Goal: Transaction & Acquisition: Purchase product/service

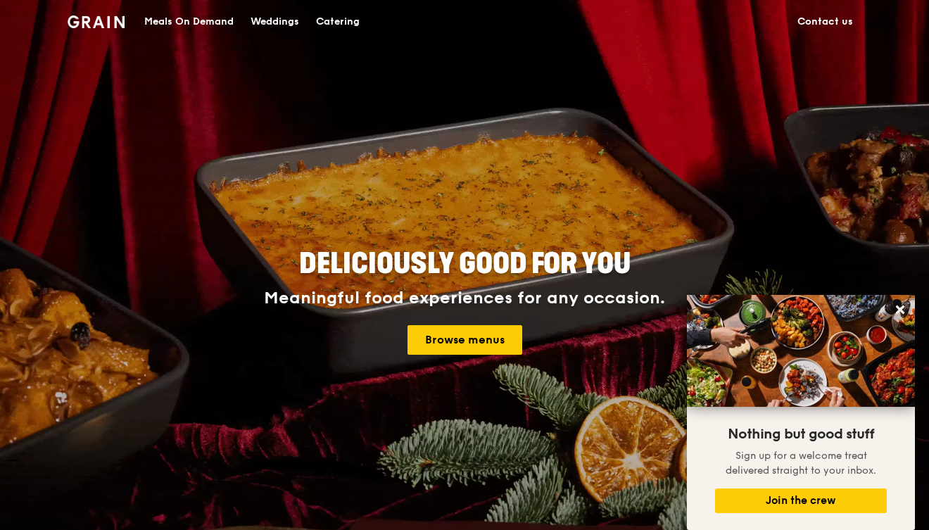
click at [331, 25] on div "Catering" at bounding box center [338, 22] width 44 height 42
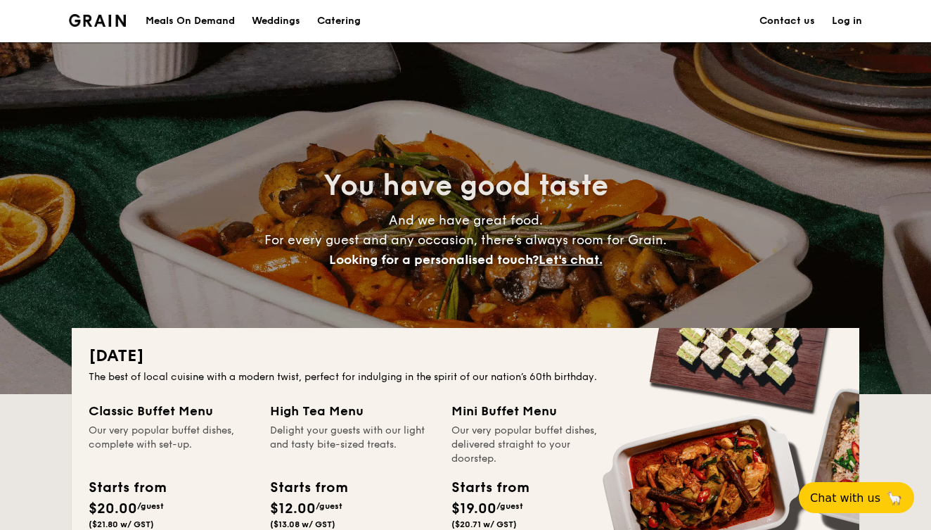
drag, startPoint x: 208, startPoint y: 20, endPoint x: 248, endPoint y: 20, distance: 40.8
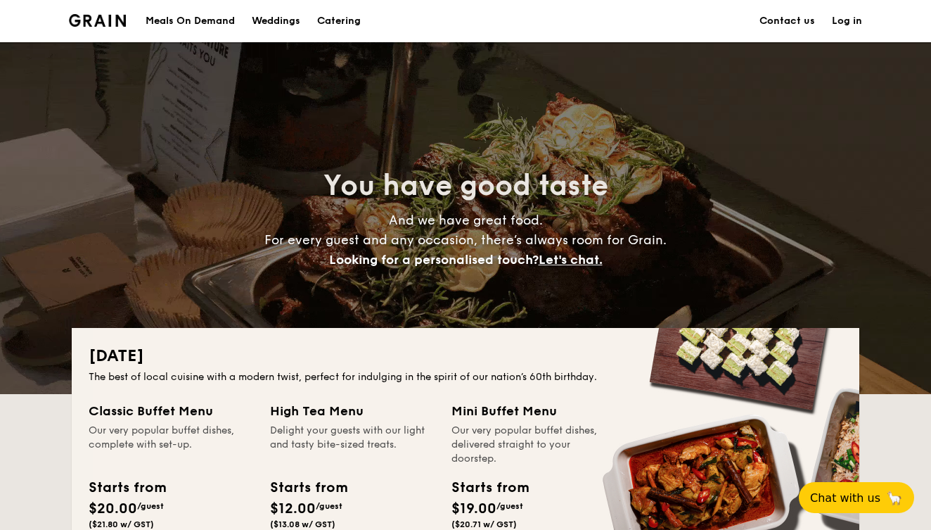
click at [210, 20] on div "Meals On Demand" at bounding box center [190, 21] width 89 height 42
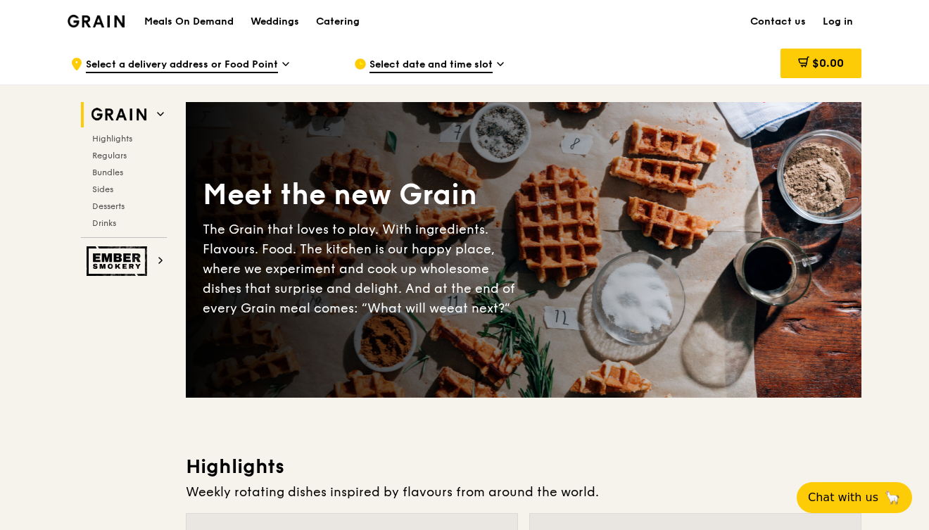
click at [329, 23] on div "Catering" at bounding box center [338, 22] width 44 height 42
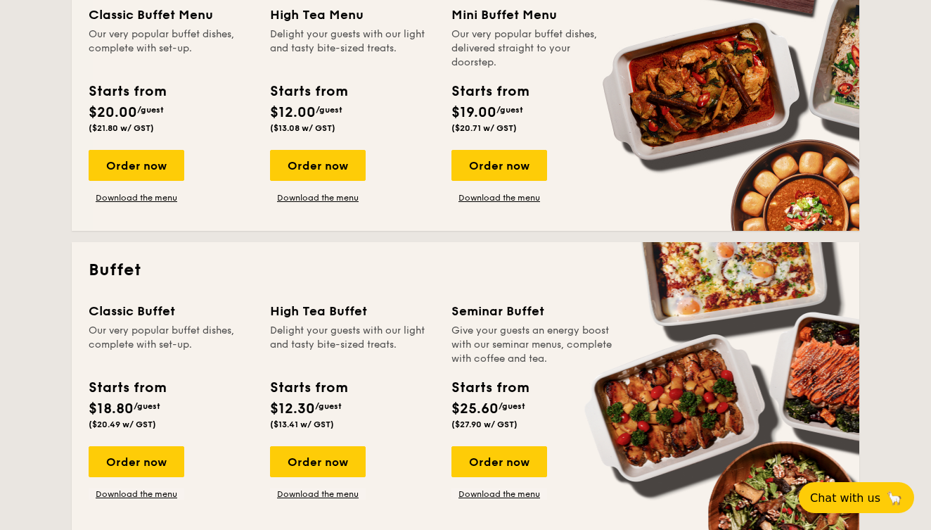
scroll to position [397, 0]
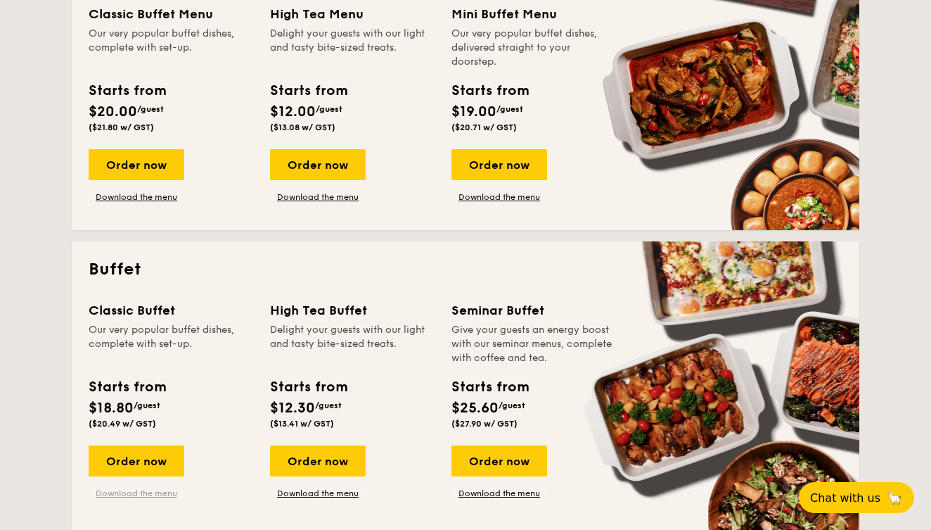
click at [150, 492] on link "Download the menu" at bounding box center [137, 493] width 96 height 11
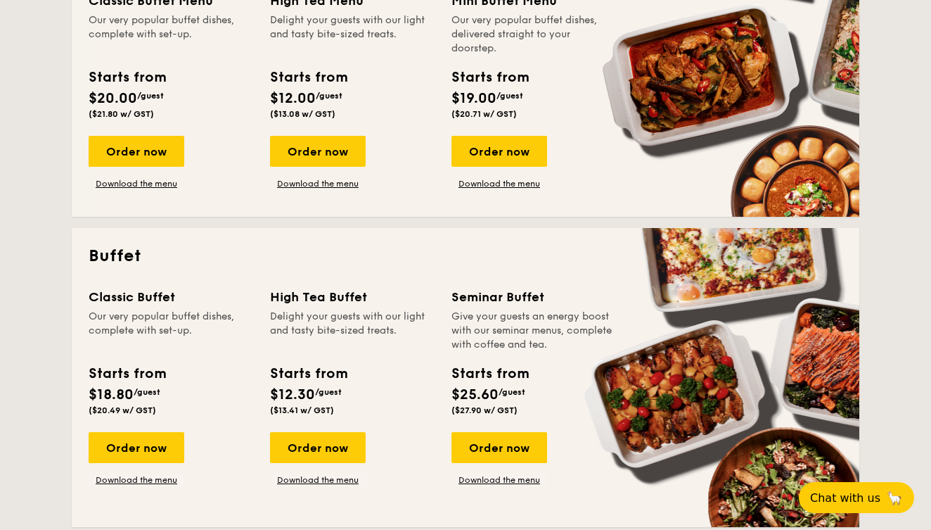
scroll to position [435, 0]
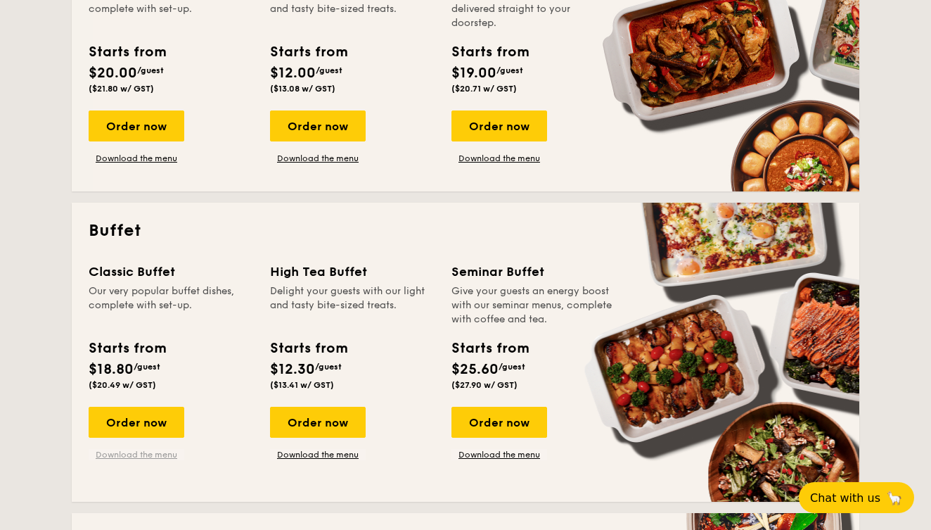
click at [130, 458] on link "Download the menu" at bounding box center [137, 454] width 96 height 11
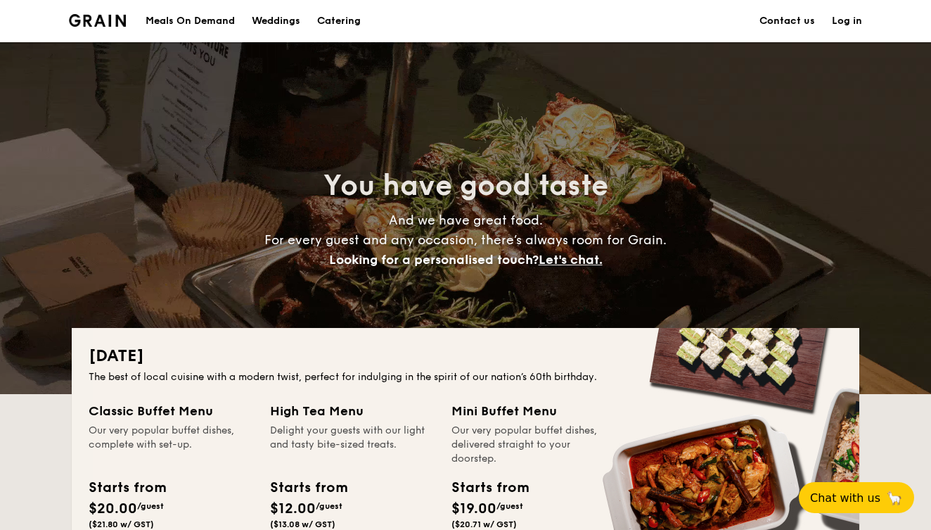
scroll to position [0, 0]
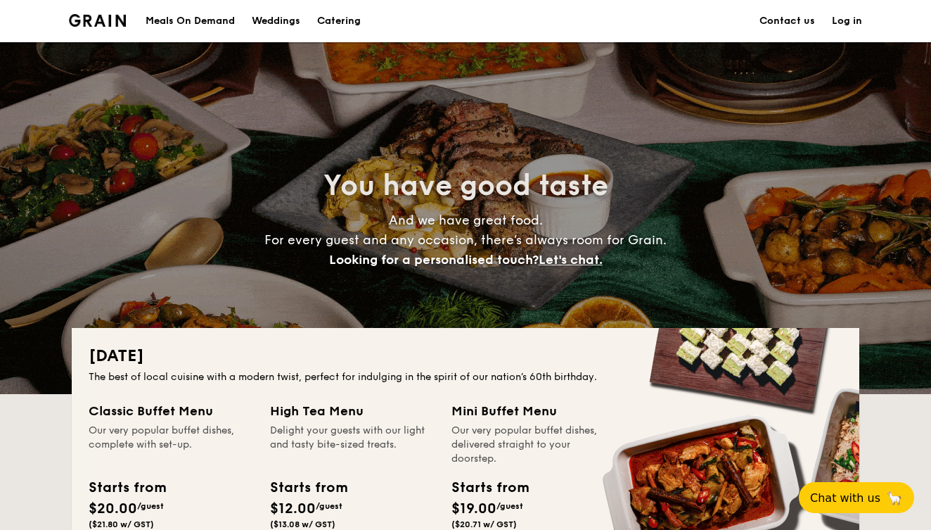
click at [98, 27] on li at bounding box center [103, 21] width 68 height 42
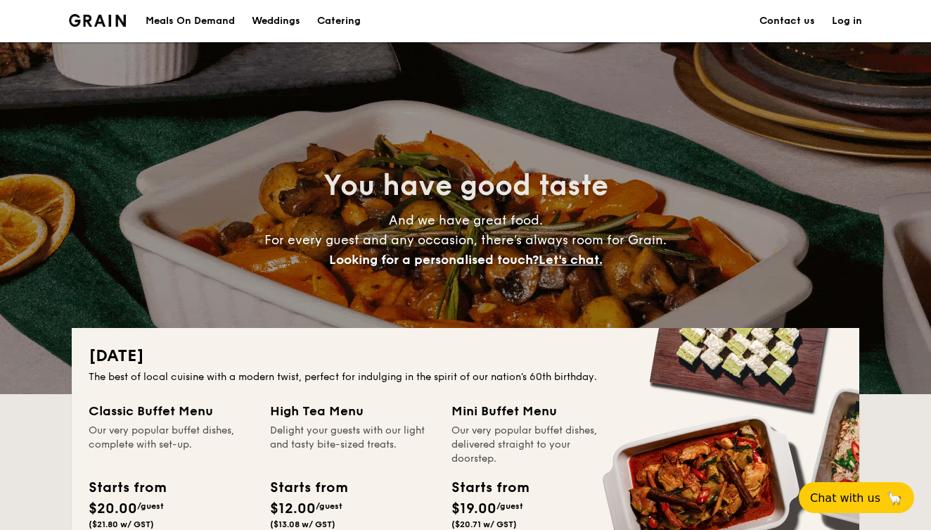
click at [100, 15] on img at bounding box center [97, 20] width 57 height 13
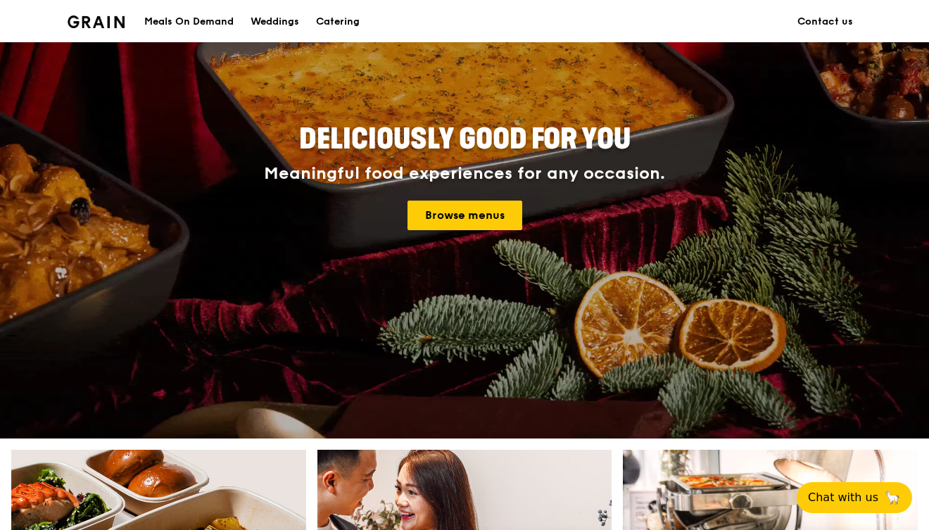
scroll to position [123, 0]
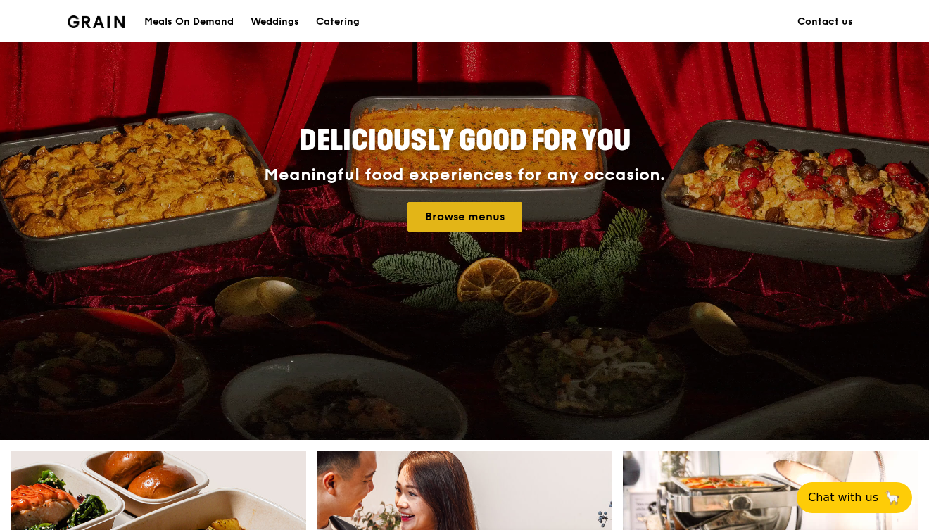
click at [456, 212] on link "Browse menus" at bounding box center [464, 217] width 115 height 30
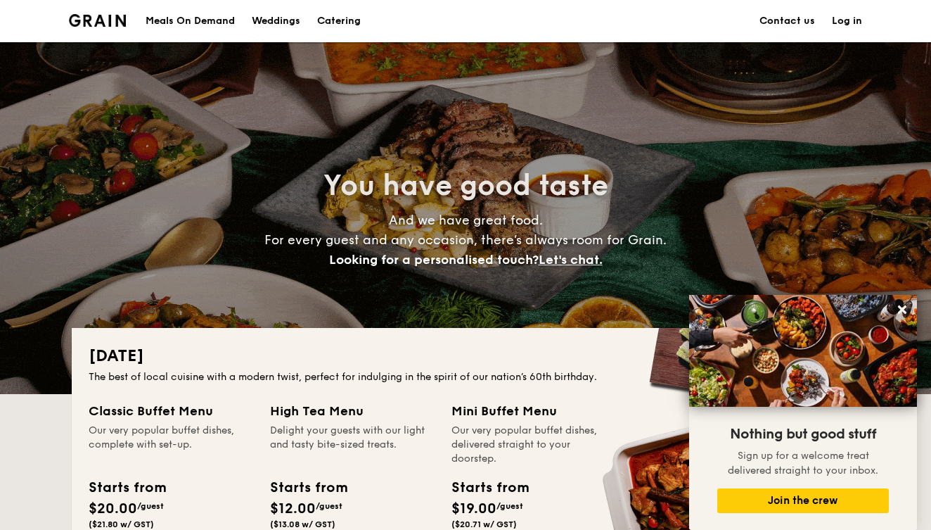
click at [102, 25] on img at bounding box center [97, 20] width 57 height 13
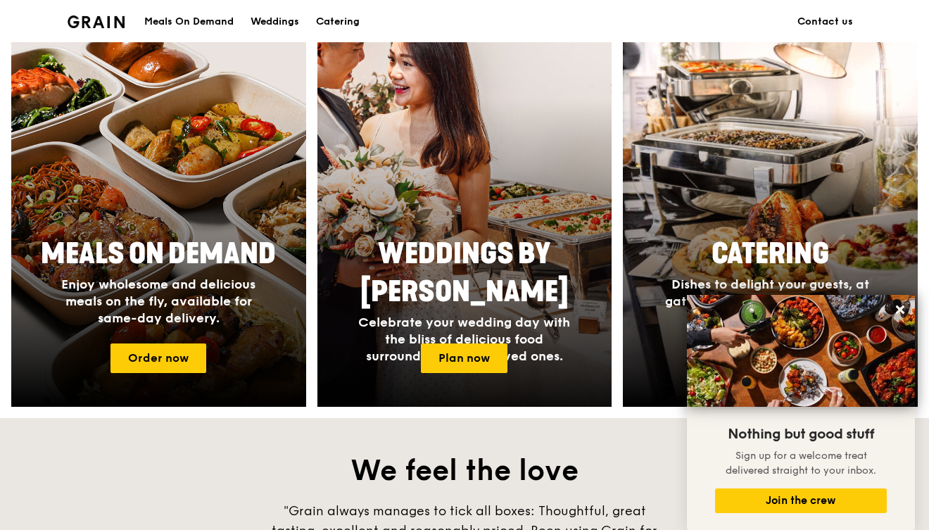
scroll to position [553, 0]
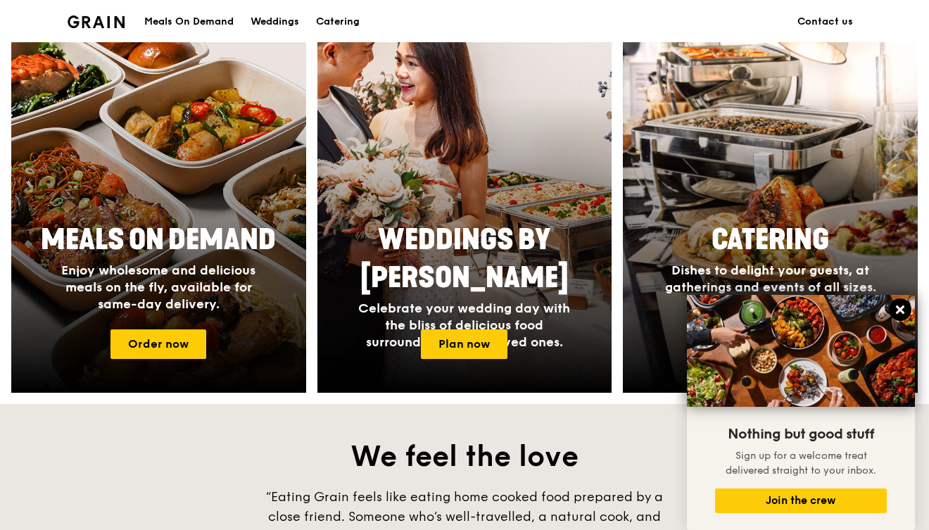
click at [896, 314] on icon at bounding box center [900, 309] width 8 height 8
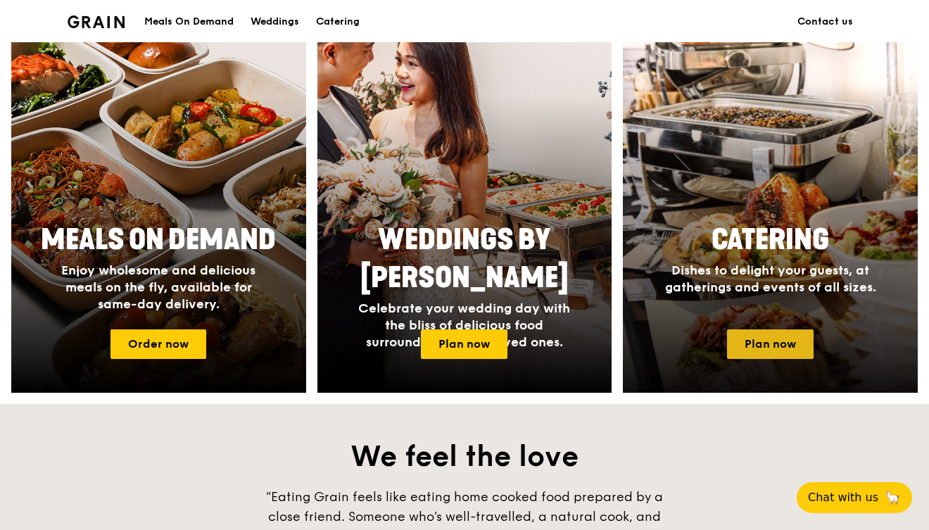
click at [750, 340] on link "Plan now" at bounding box center [770, 344] width 87 height 30
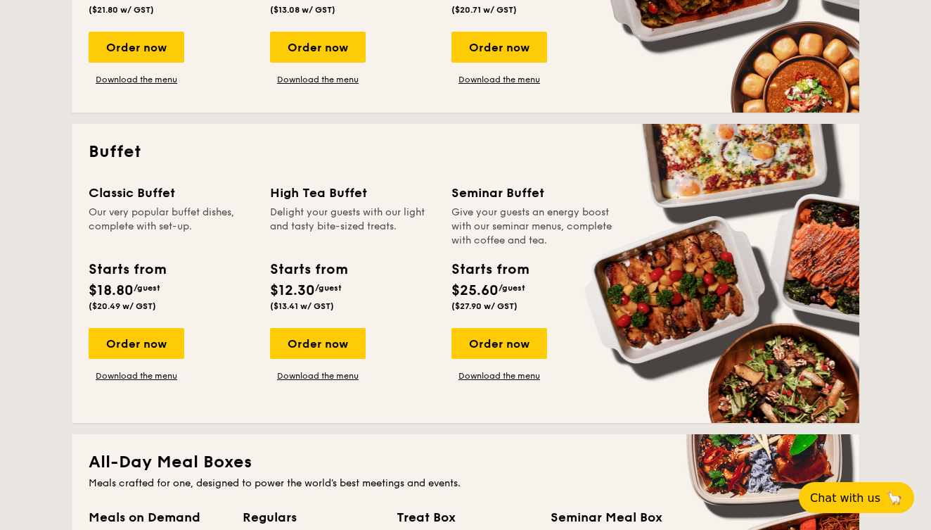
scroll to position [492, 0]
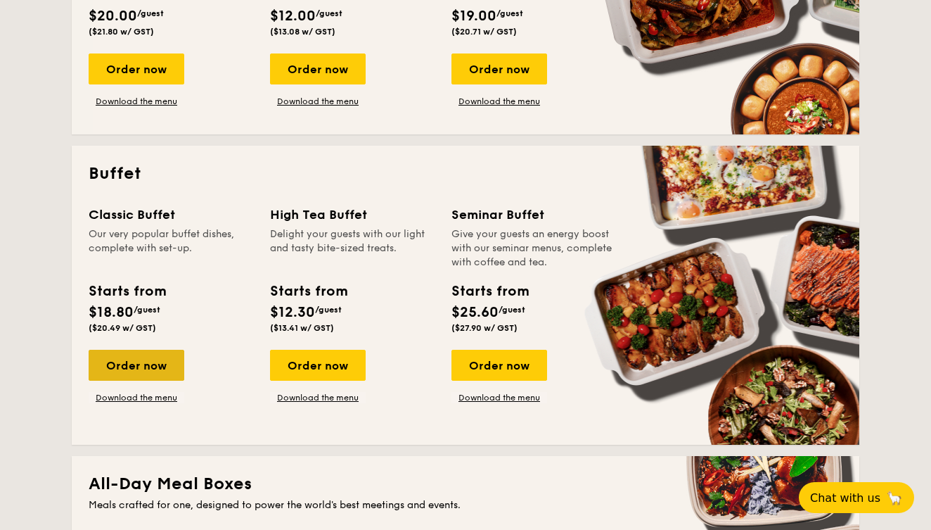
click at [145, 359] on div "Order now" at bounding box center [137, 365] width 96 height 31
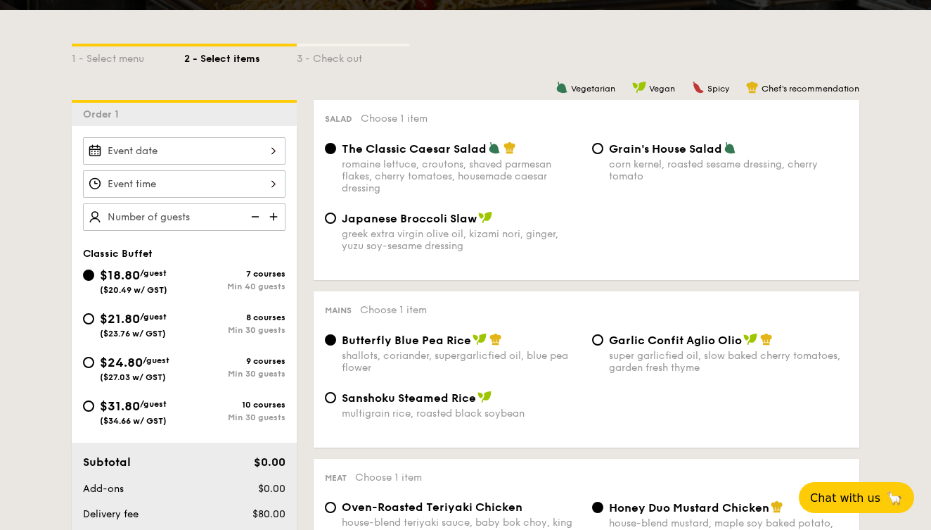
scroll to position [291, 0]
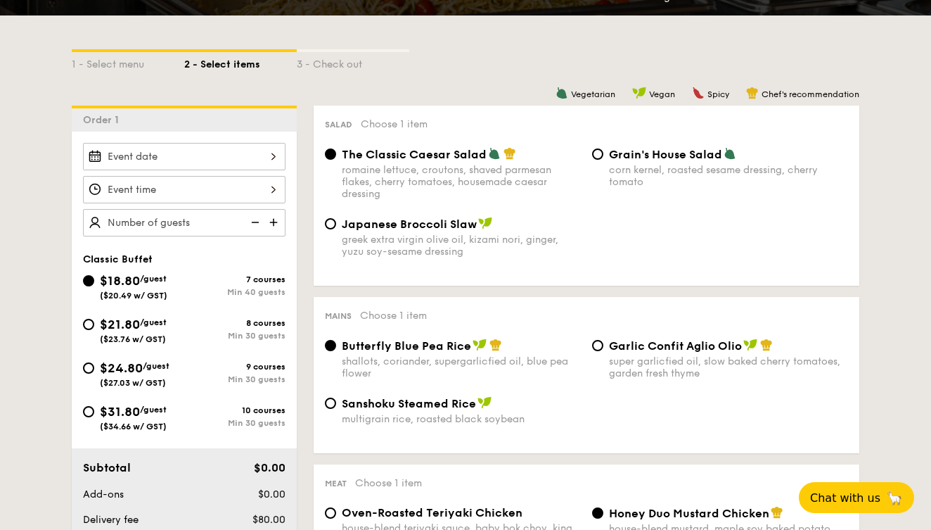
click at [89, 331] on div "$21.80 /guest ($23.76 w/ GST)" at bounding box center [133, 329] width 101 height 30
click at [89, 330] on input "$21.80 /guest ($23.76 w/ GST) 8 courses Min 30 guests" at bounding box center [88, 324] width 11 height 11
radio input "true"
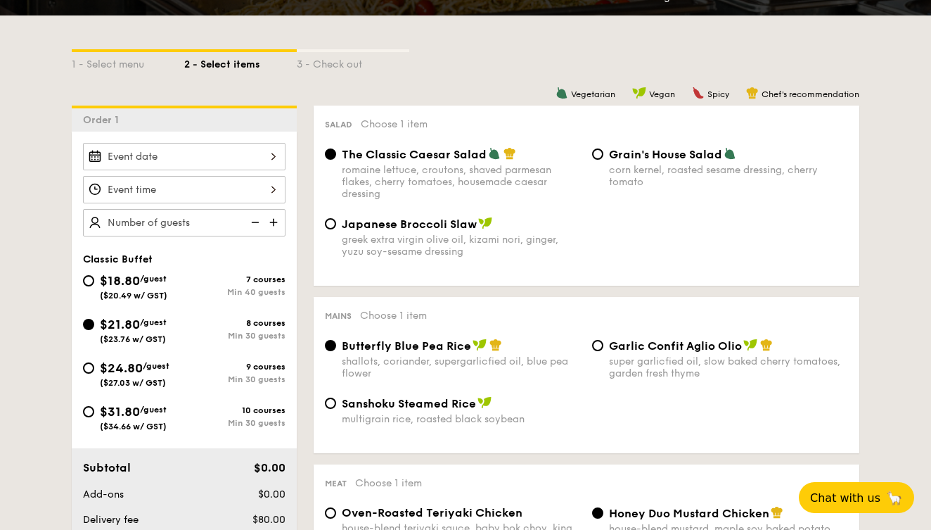
radio input "true"
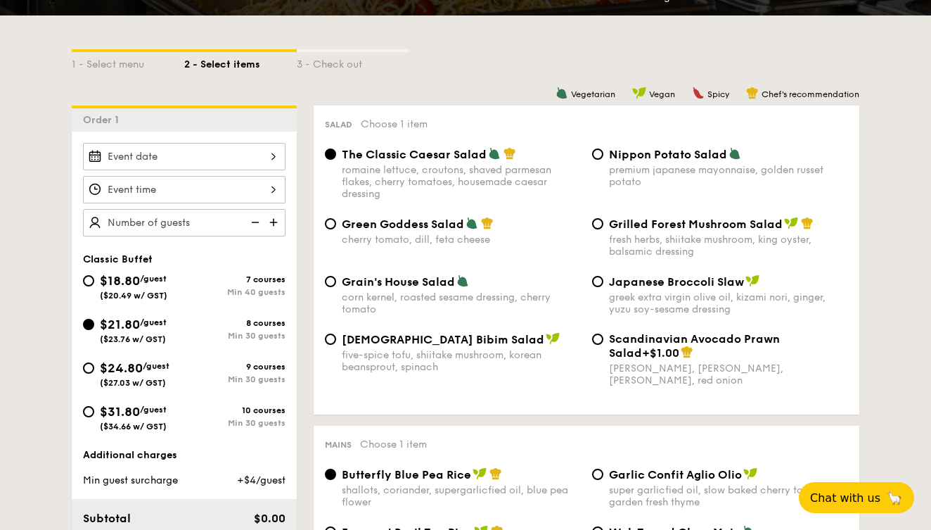
click at [224, 155] on div at bounding box center [184, 156] width 203 height 27
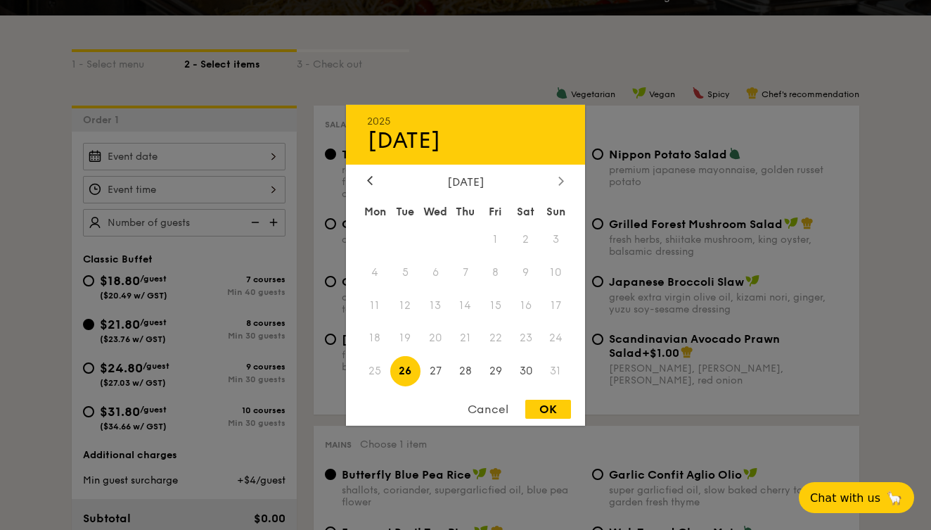
click at [566, 179] on div at bounding box center [561, 180] width 13 height 13
click at [521, 268] on span "13" at bounding box center [526, 272] width 30 height 30
click at [497, 410] on div "Cancel" at bounding box center [488, 409] width 69 height 19
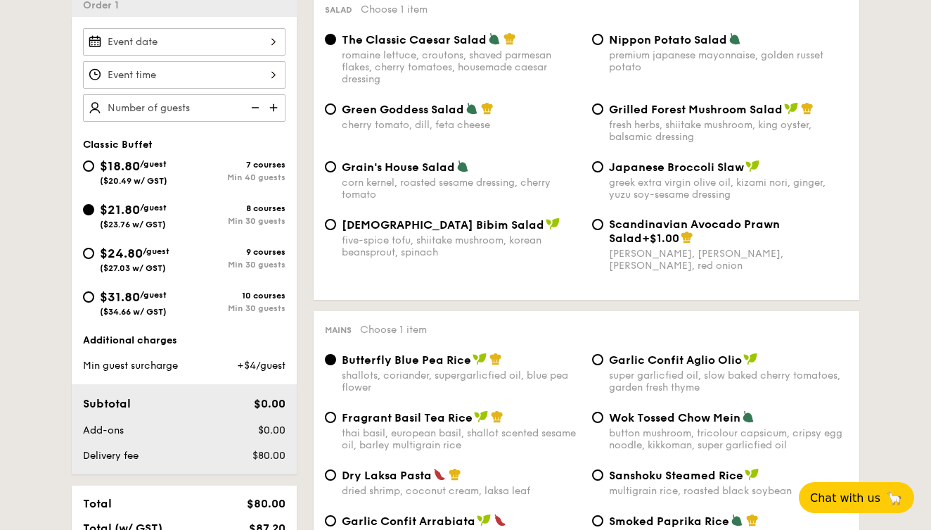
scroll to position [405, 0]
click at [279, 110] on img at bounding box center [275, 108] width 21 height 27
click at [276, 110] on img at bounding box center [275, 108] width 21 height 27
click at [275, 110] on img at bounding box center [275, 108] width 21 height 27
type input "30 guests"
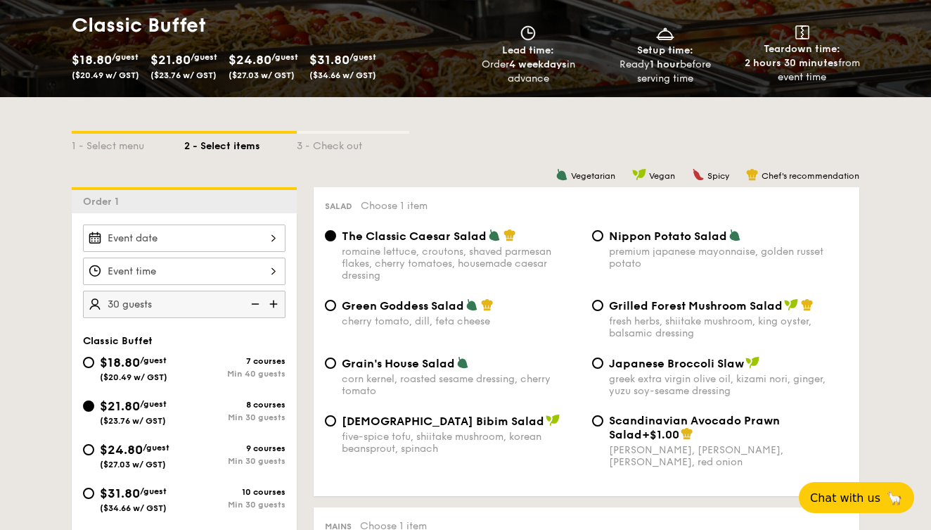
scroll to position [261, 0]
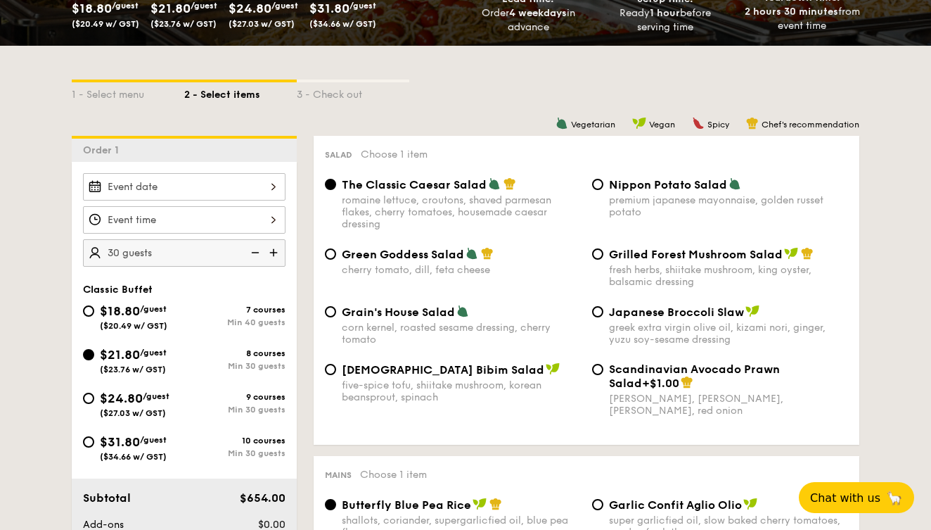
click at [95, 402] on div "$24.80 /guest ($27.03 w/ GST)" at bounding box center [133, 403] width 101 height 30
click at [94, 402] on input "$24.80 /guest ($27.03 w/ GST) 9 courses Min 30 guests" at bounding box center [88, 398] width 11 height 11
radio input "true"
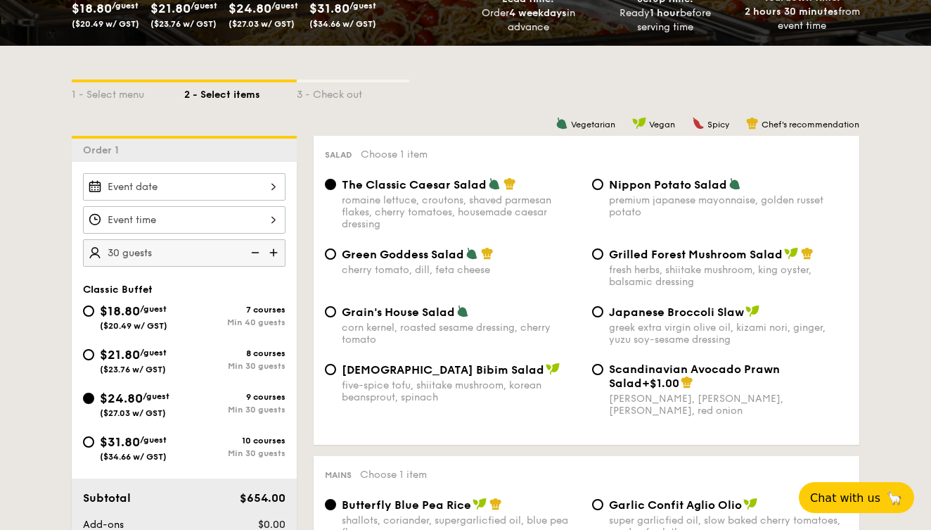
radio input "true"
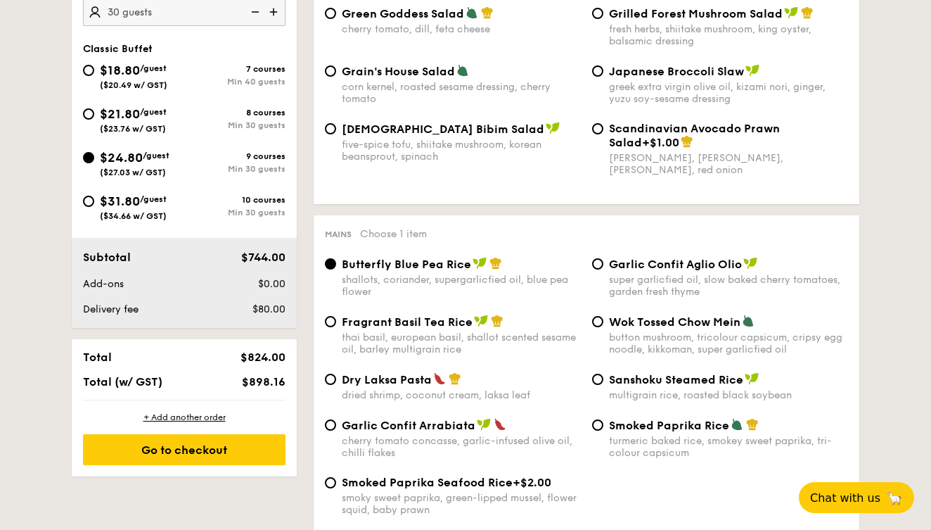
scroll to position [381, 0]
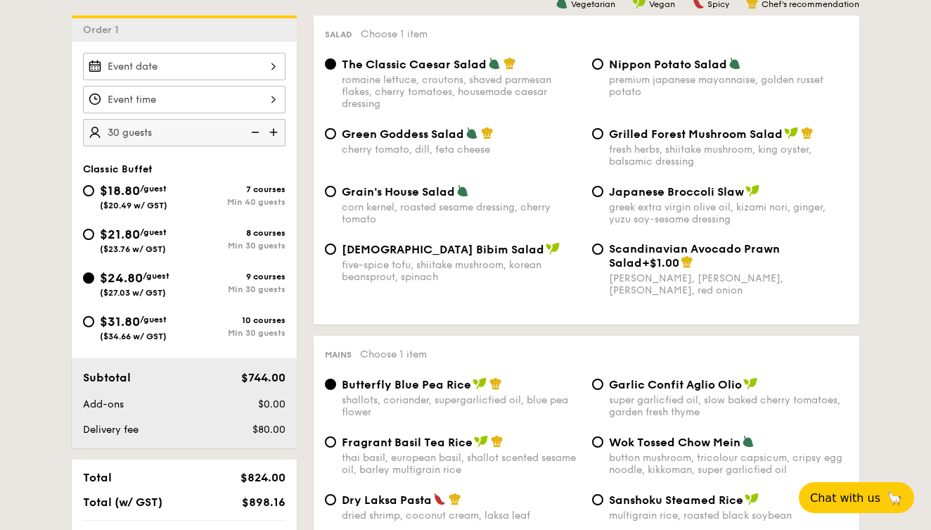
click at [258, 133] on img at bounding box center [253, 132] width 21 height 27
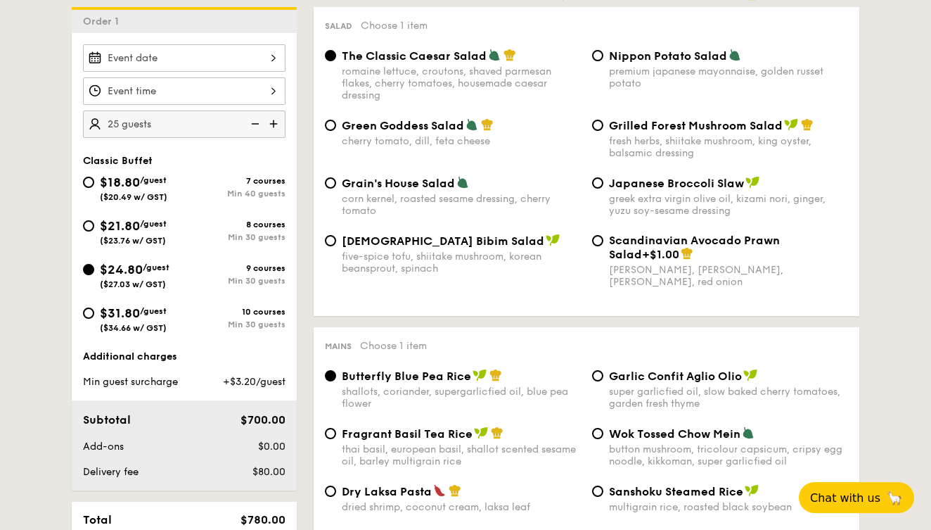
scroll to position [388, 0]
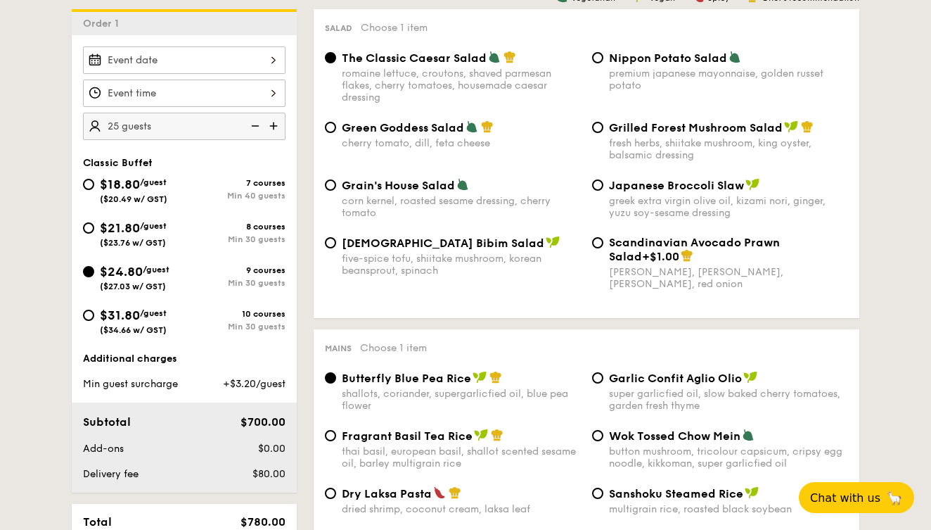
click at [274, 137] on img at bounding box center [275, 126] width 21 height 27
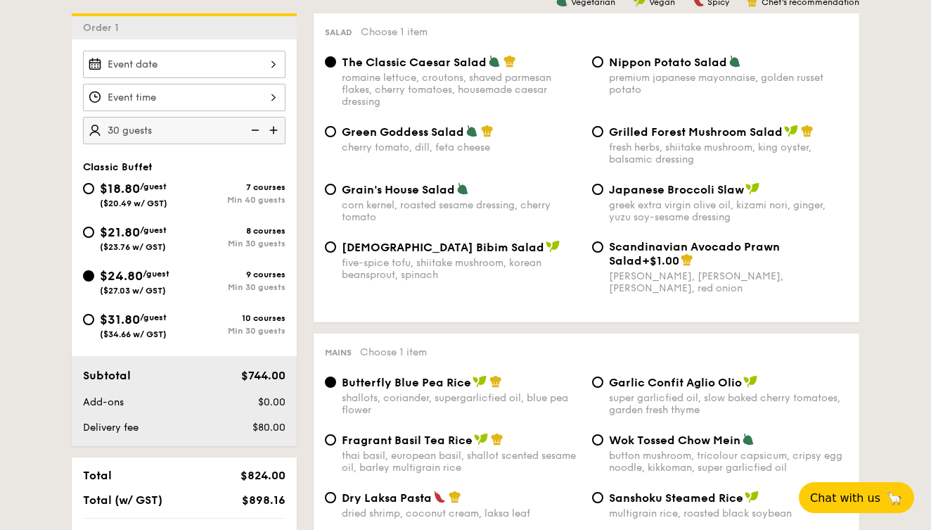
scroll to position [381, 0]
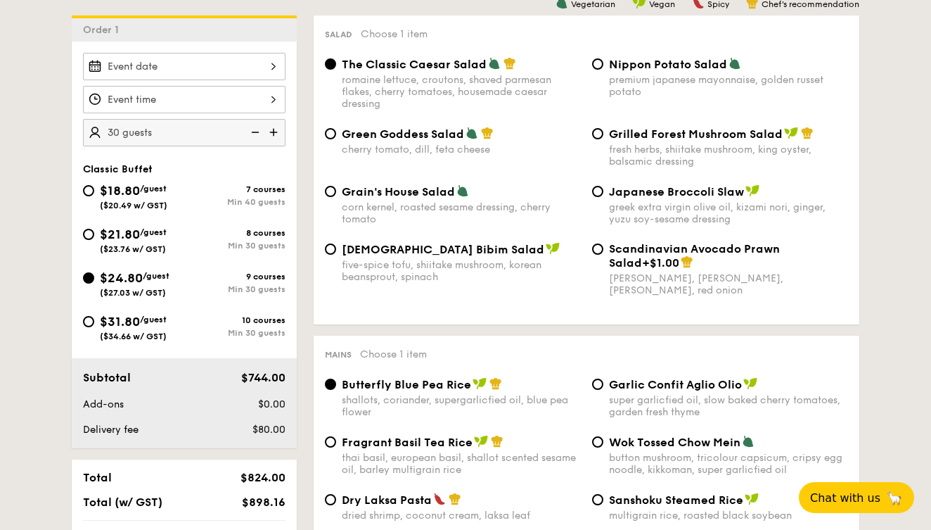
click at [257, 130] on img at bounding box center [253, 132] width 21 height 27
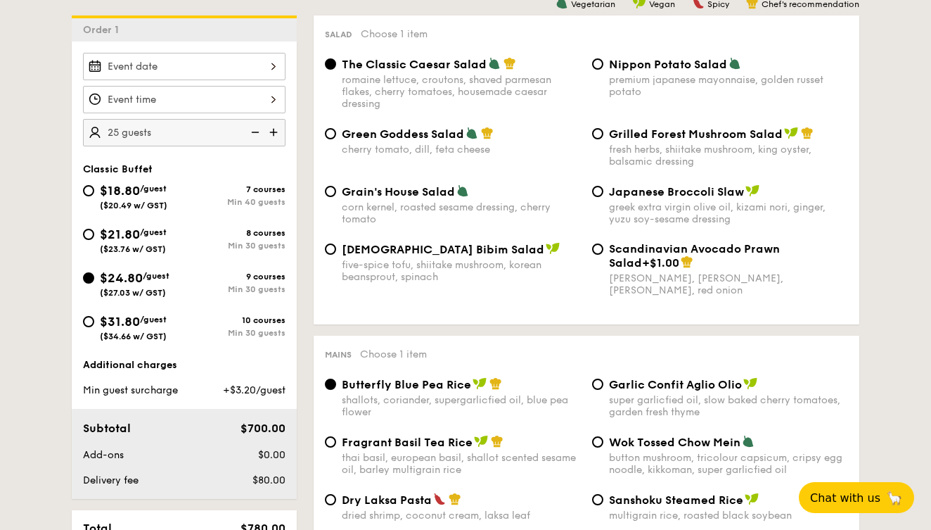
click at [276, 129] on img at bounding box center [275, 132] width 21 height 27
type input "30 guests"
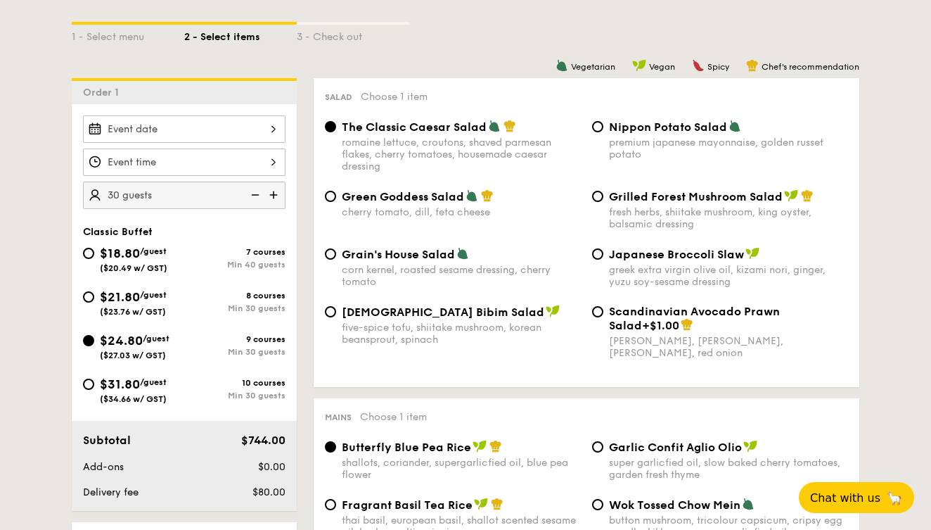
scroll to position [317, 0]
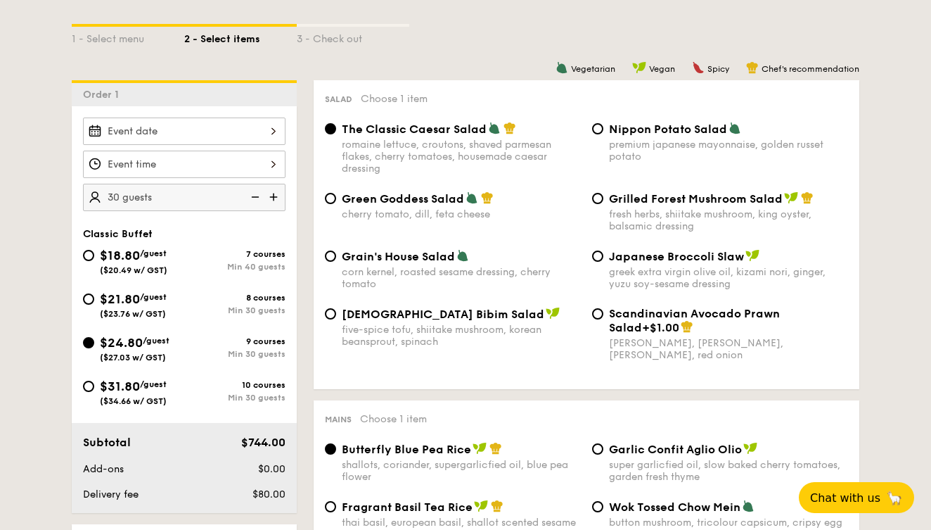
click at [96, 305] on div "$21.80 /guest ($23.76 w/ GST)" at bounding box center [133, 304] width 101 height 30
click at [94, 305] on input "$21.80 /guest ($23.76 w/ GST) 8 courses Min 30 guests" at bounding box center [88, 298] width 11 height 11
radio input "true"
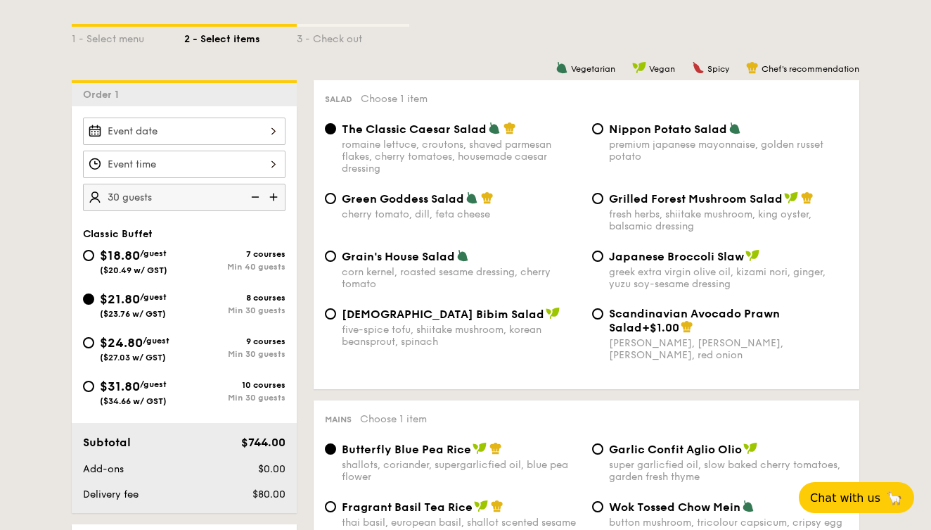
radio input "true"
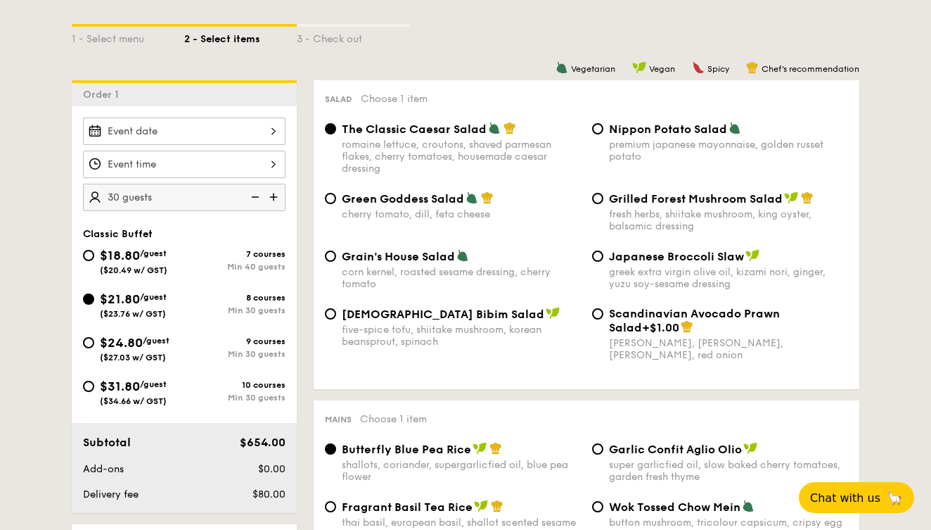
click at [256, 200] on img at bounding box center [253, 197] width 21 height 27
type input "25 guests"
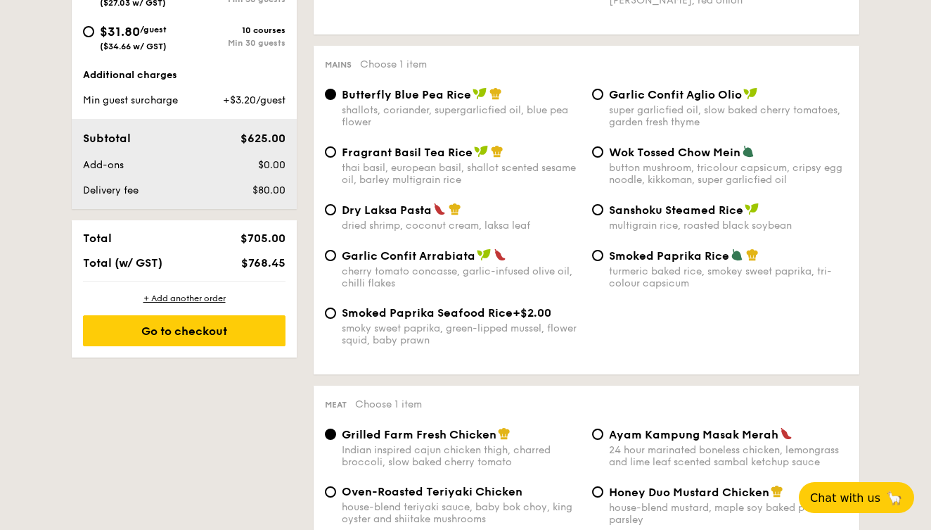
scroll to position [674, 0]
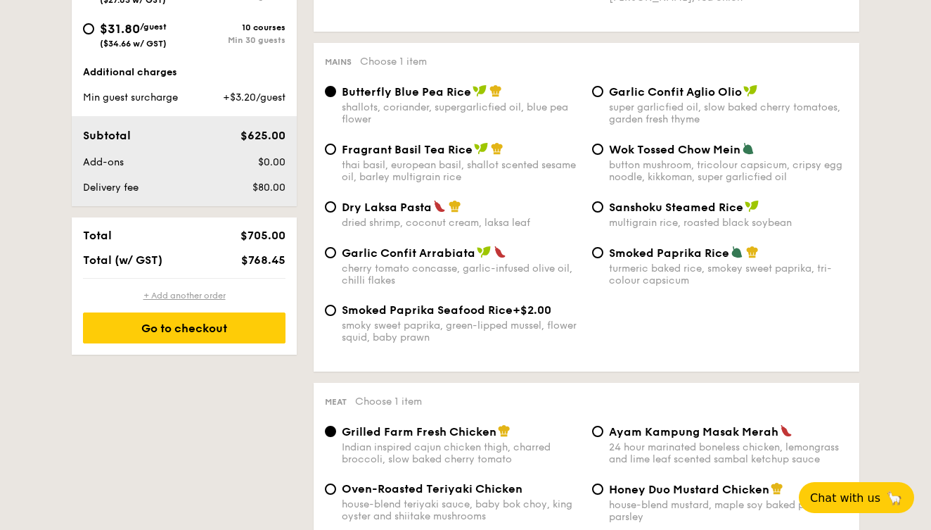
click at [202, 293] on div "+ Add another order" at bounding box center [184, 295] width 203 height 11
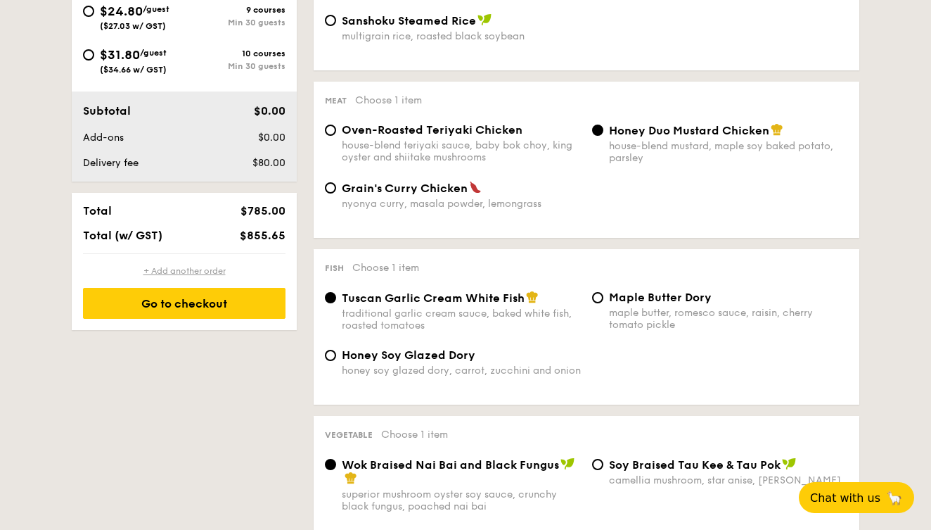
radio input "true"
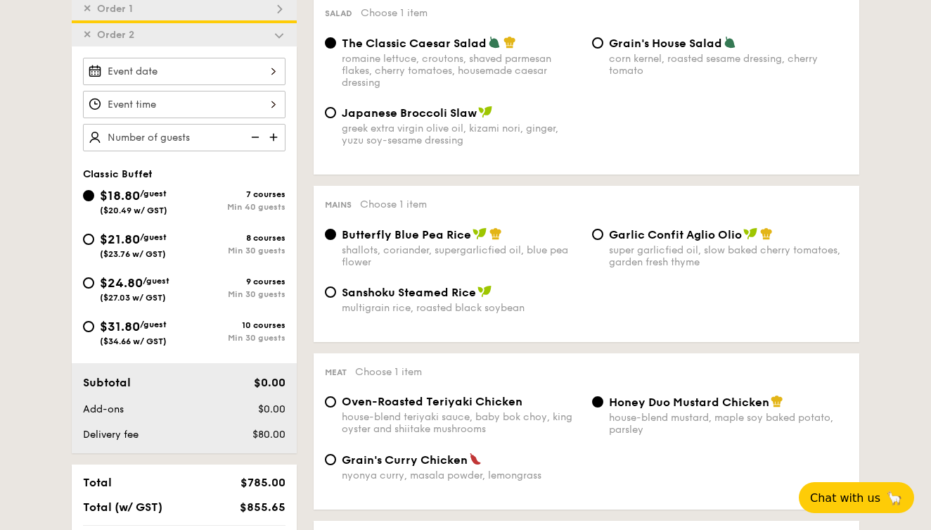
scroll to position [402, 0]
click at [101, 246] on span "$21.80" at bounding box center [120, 239] width 40 height 15
click at [94, 246] on input "$21.80 /guest ($23.76 w/ GST) 8 courses Min 30 guests" at bounding box center [88, 239] width 11 height 11
radio input "true"
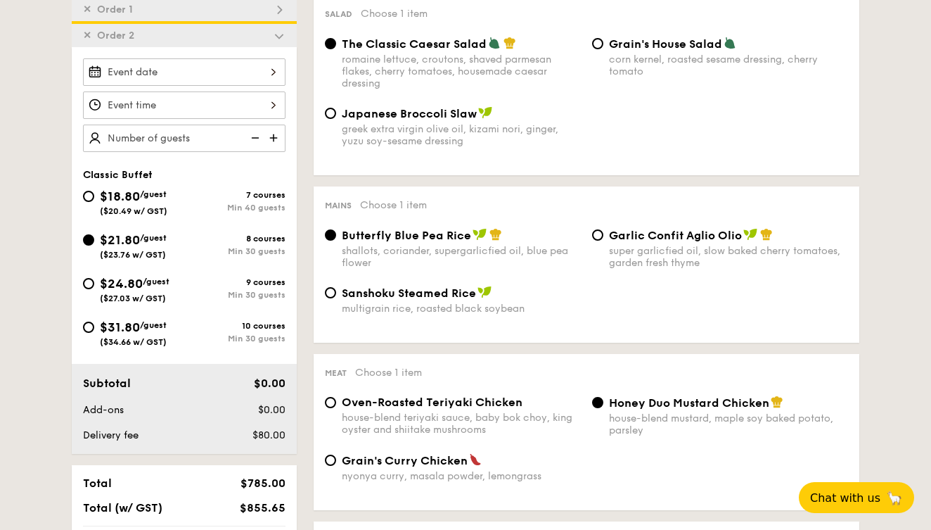
radio input "true"
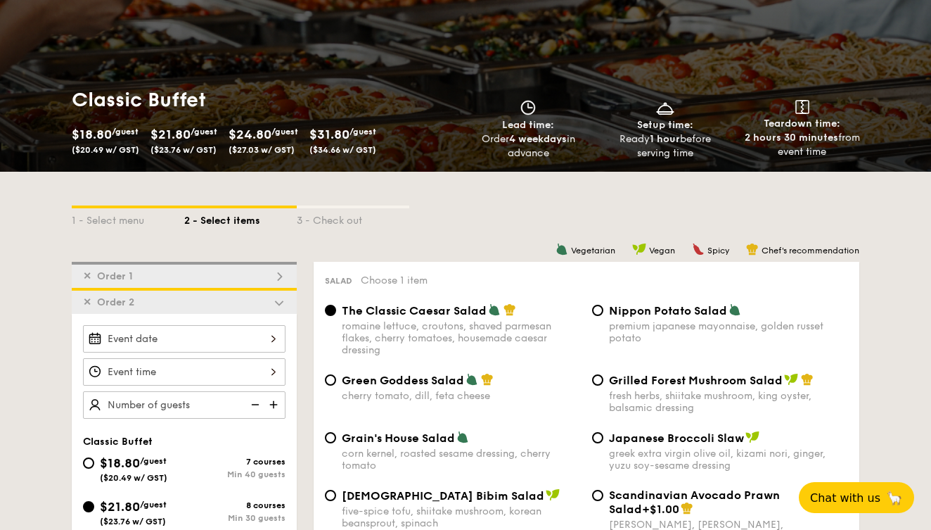
scroll to position [113, 0]
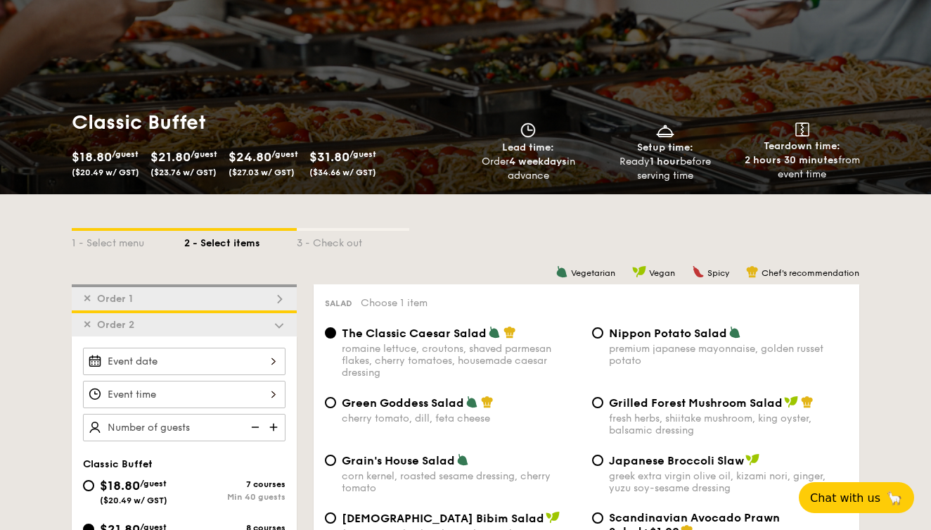
click at [88, 330] on span "✕" at bounding box center [87, 325] width 8 height 12
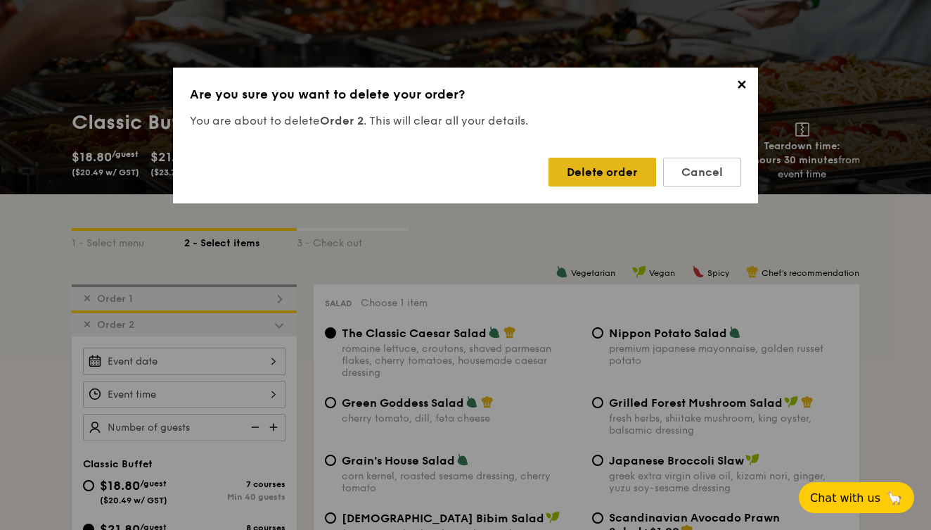
click at [620, 181] on div "Delete order" at bounding box center [603, 172] width 108 height 29
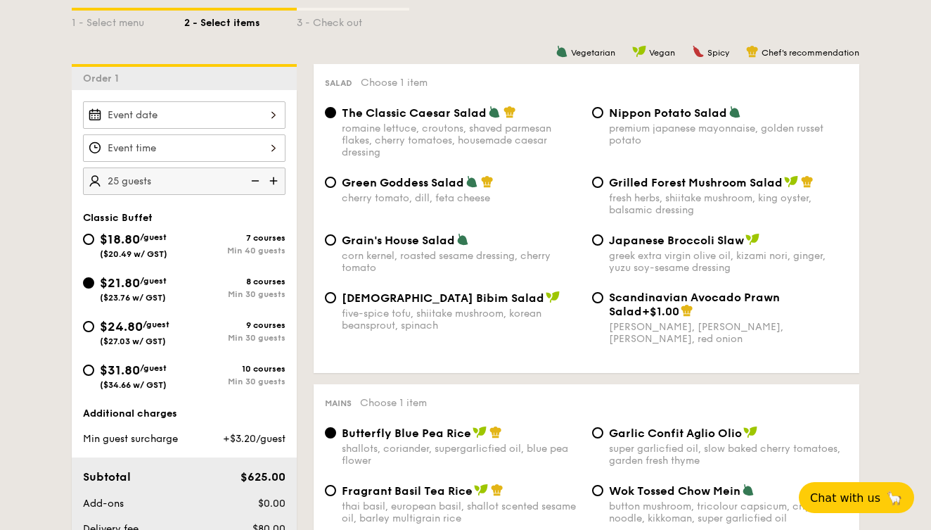
scroll to position [340, 0]
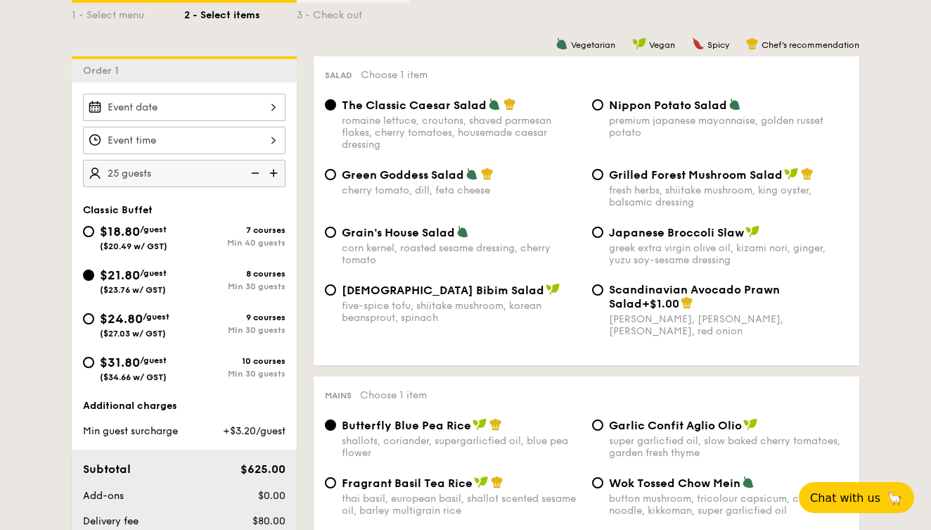
click at [95, 370] on div "$31.80 /guest ($34.66 w/ GST)" at bounding box center [133, 367] width 101 height 30
click at [94, 368] on input "$31.80 /guest ($34.66 w/ GST) 10 courses Min 30 guests" at bounding box center [88, 362] width 11 height 11
radio input "true"
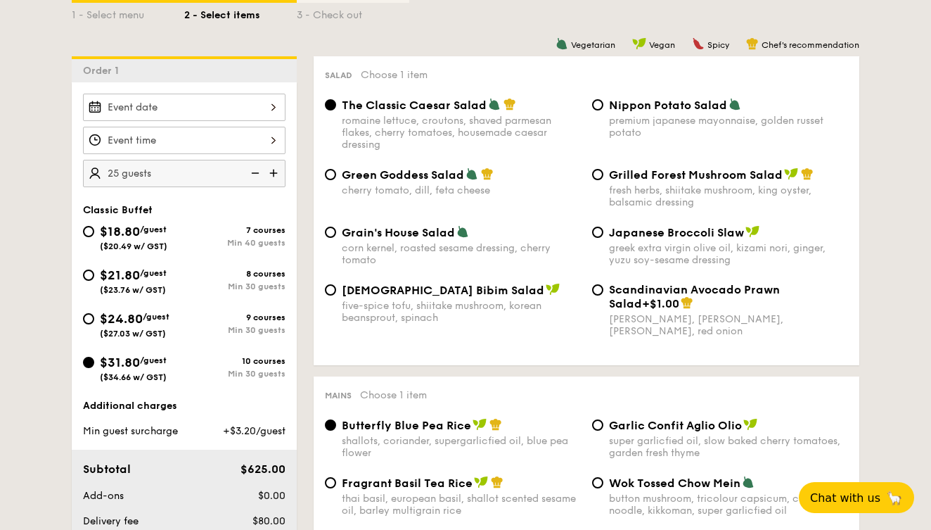
radio input "true"
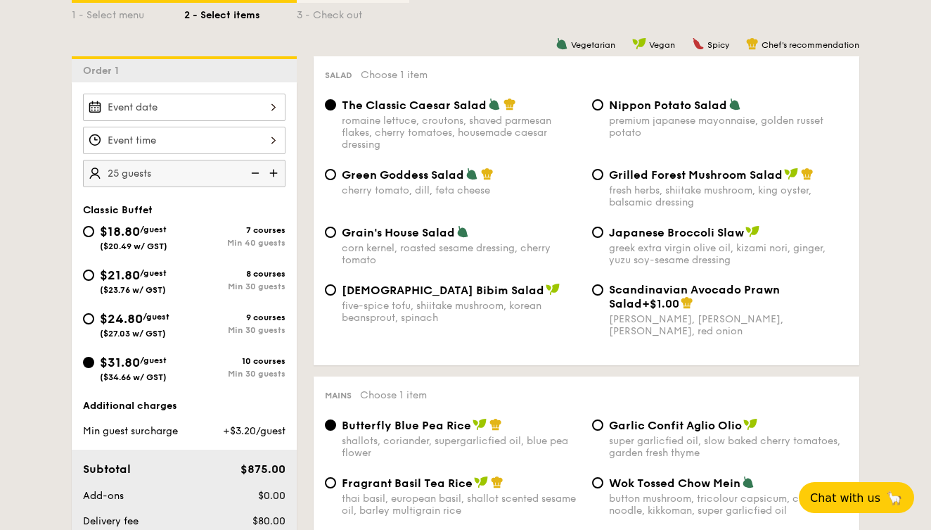
click at [93, 284] on div "$21.80 /guest ($23.76 w/ GST)" at bounding box center [133, 280] width 101 height 30
click at [93, 281] on input "$21.80 /guest ($23.76 w/ GST) 8 courses Min 30 guests" at bounding box center [88, 274] width 11 height 11
radio input "true"
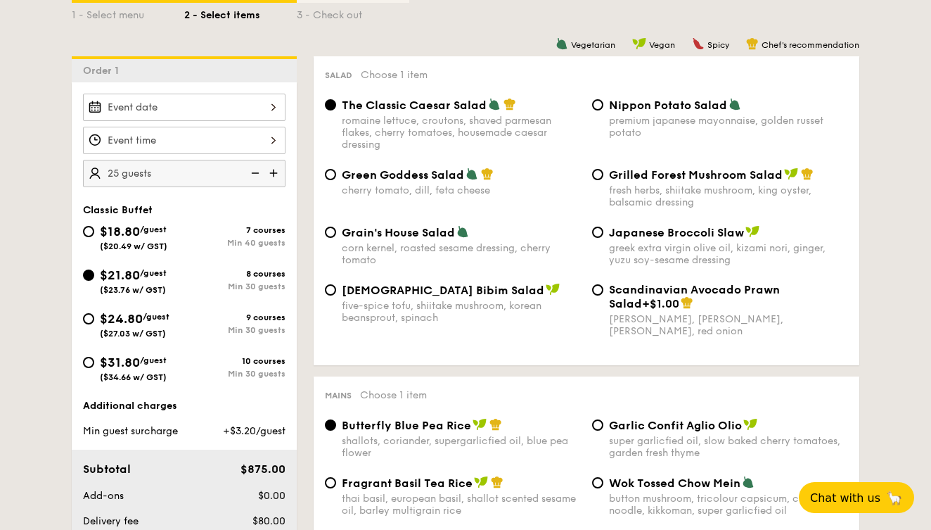
radio input "true"
